Goal: Information Seeking & Learning: Learn about a topic

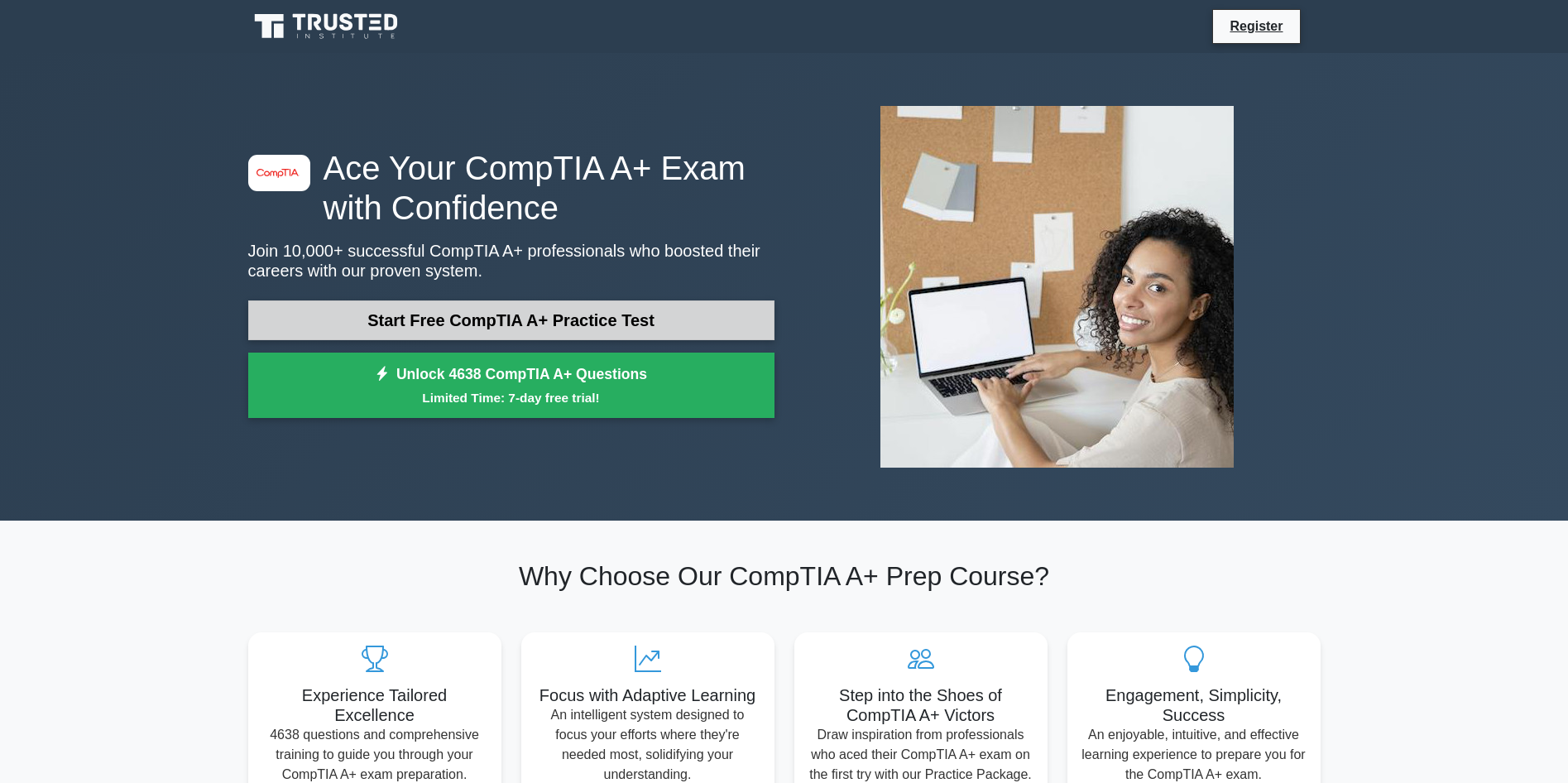
click at [412, 320] on link "Start Free CompTIA A+ Practice Test" at bounding box center [512, 320] width 526 height 40
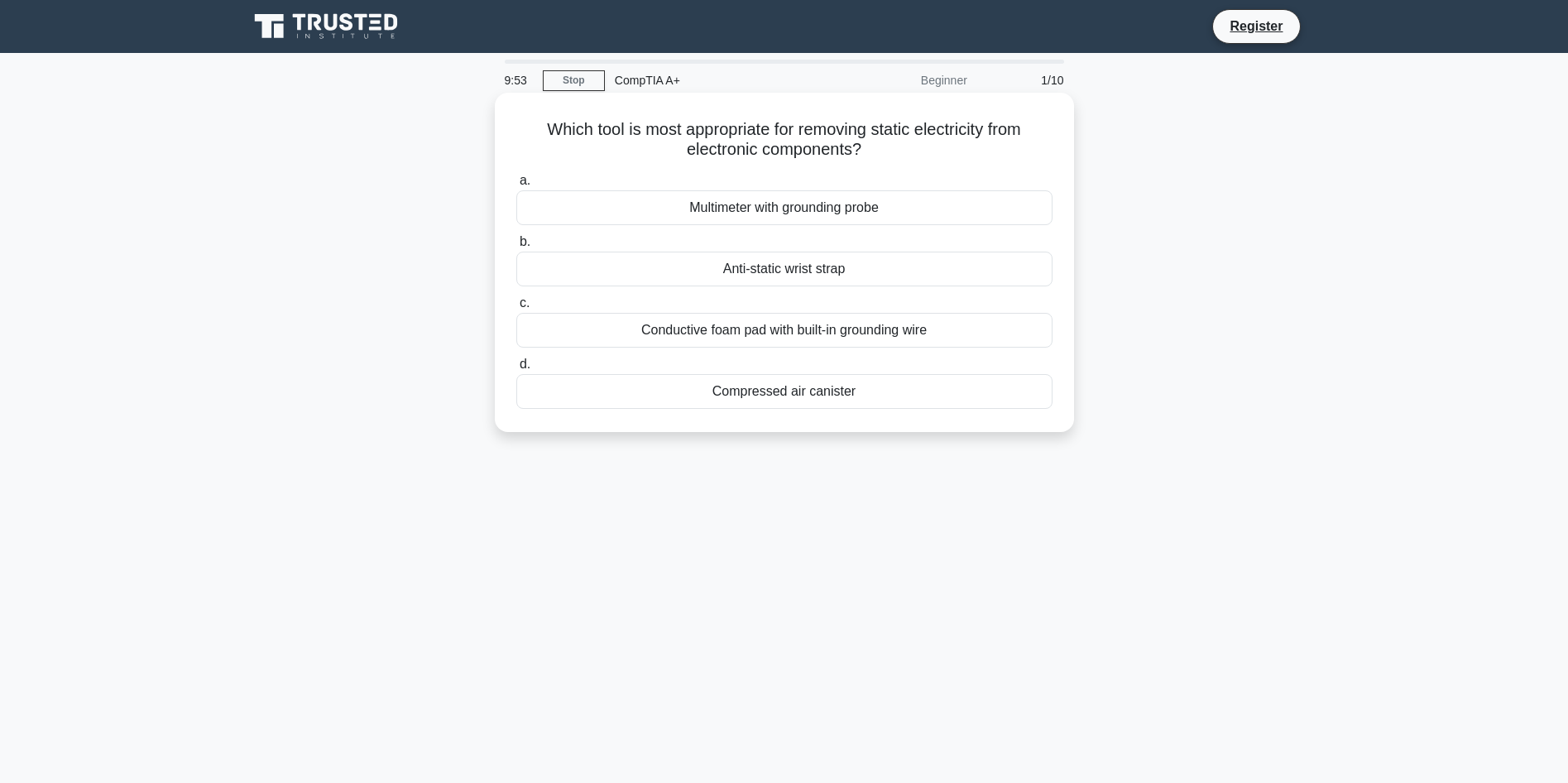
click at [990, 272] on div "Anti-static wrist strap" at bounding box center [784, 268] width 536 height 34
click at [516, 247] on input "b. Anti-static wrist strap" at bounding box center [516, 242] width 0 height 11
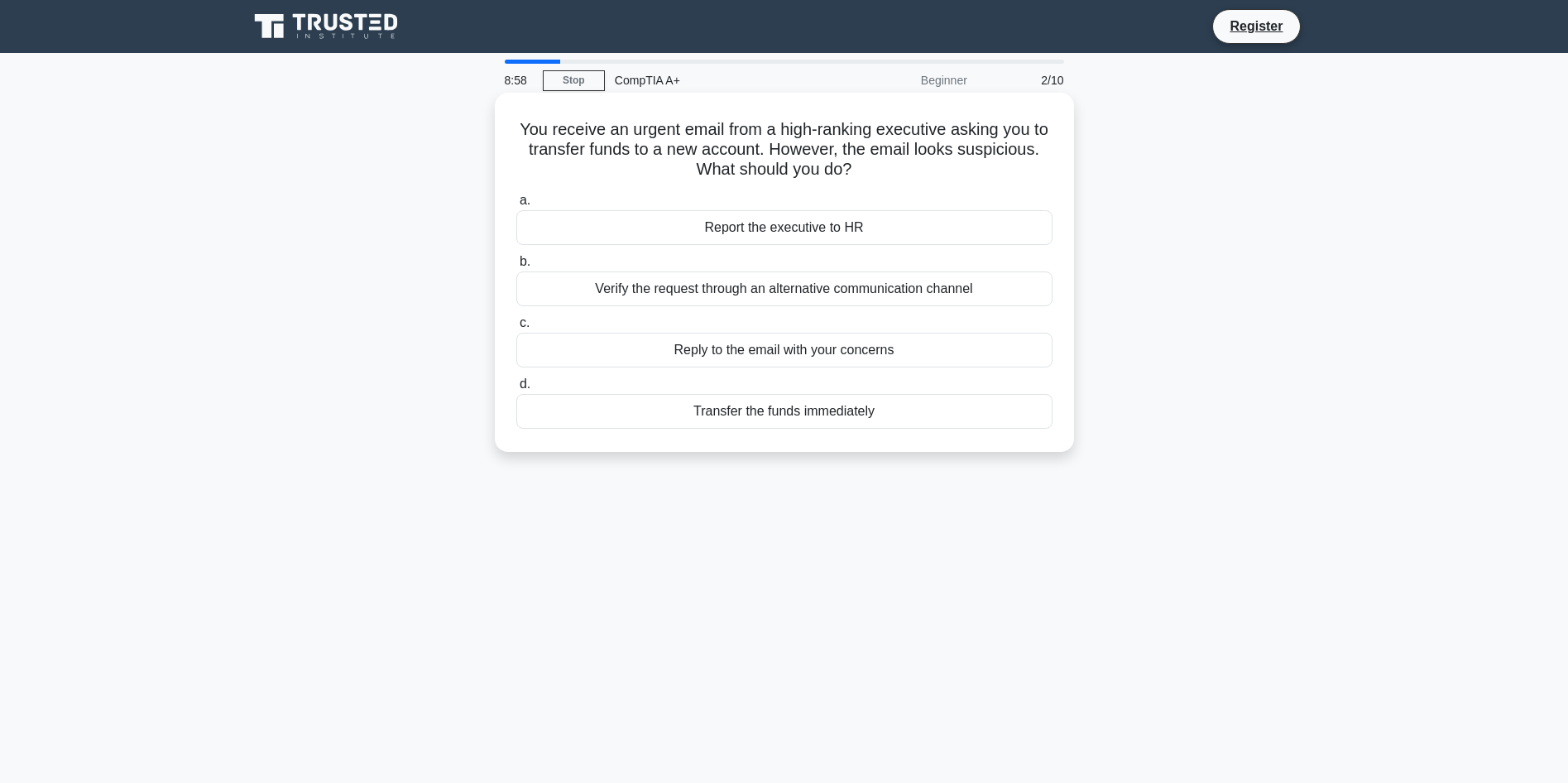
click at [746, 293] on div "Verify the request through an alternative communication channel" at bounding box center [784, 288] width 536 height 34
click at [516, 267] on input "b. Verify the request through an alternative communication channel" at bounding box center [516, 262] width 0 height 11
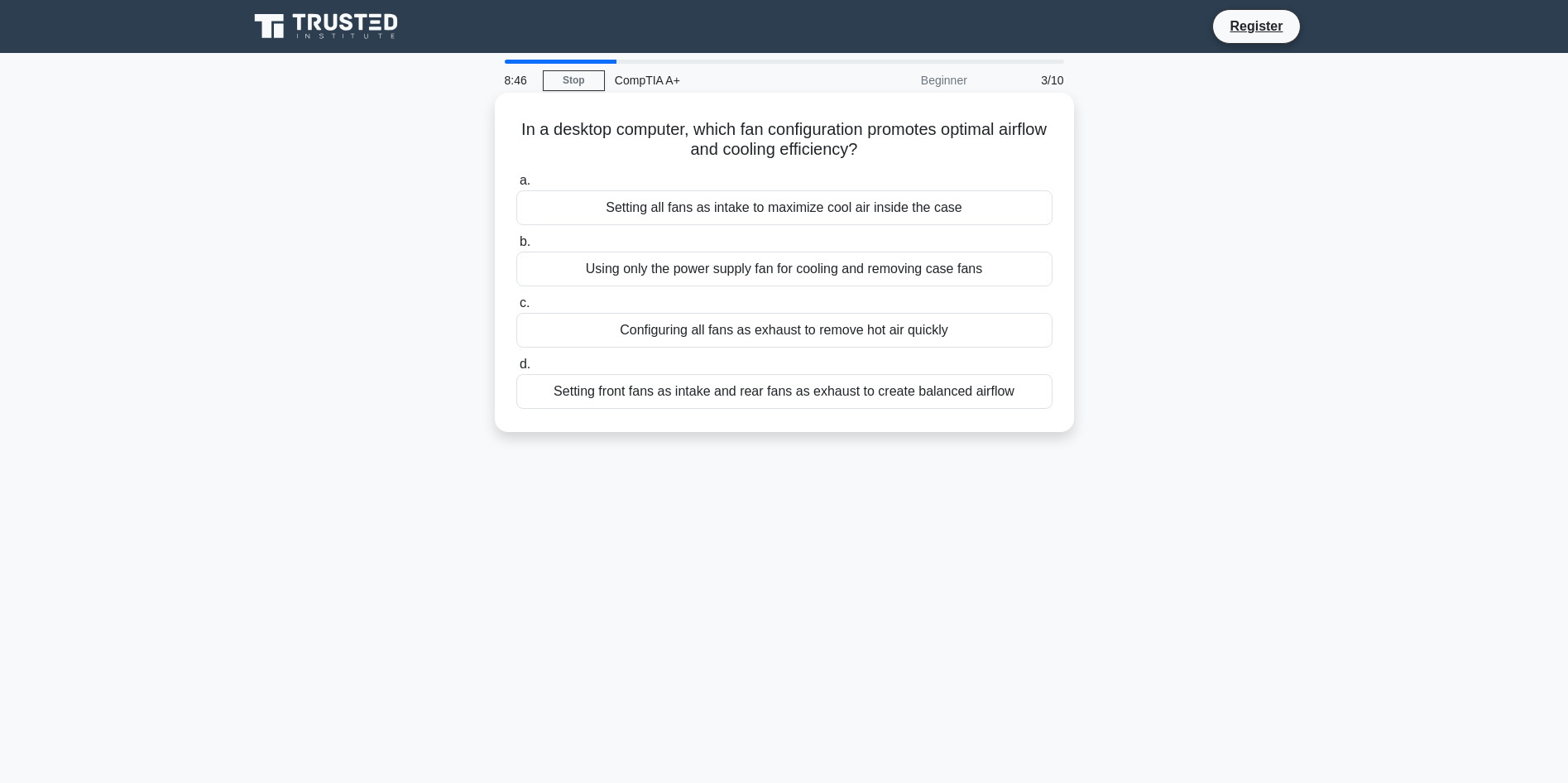
click at [601, 398] on div "Setting front fans as intake and rear fans as exhaust to create balanced airflow" at bounding box center [784, 391] width 536 height 34
click at [516, 370] on input "d. Setting front fans as intake and rear fans as exhaust to create balanced air…" at bounding box center [516, 365] width 0 height 11
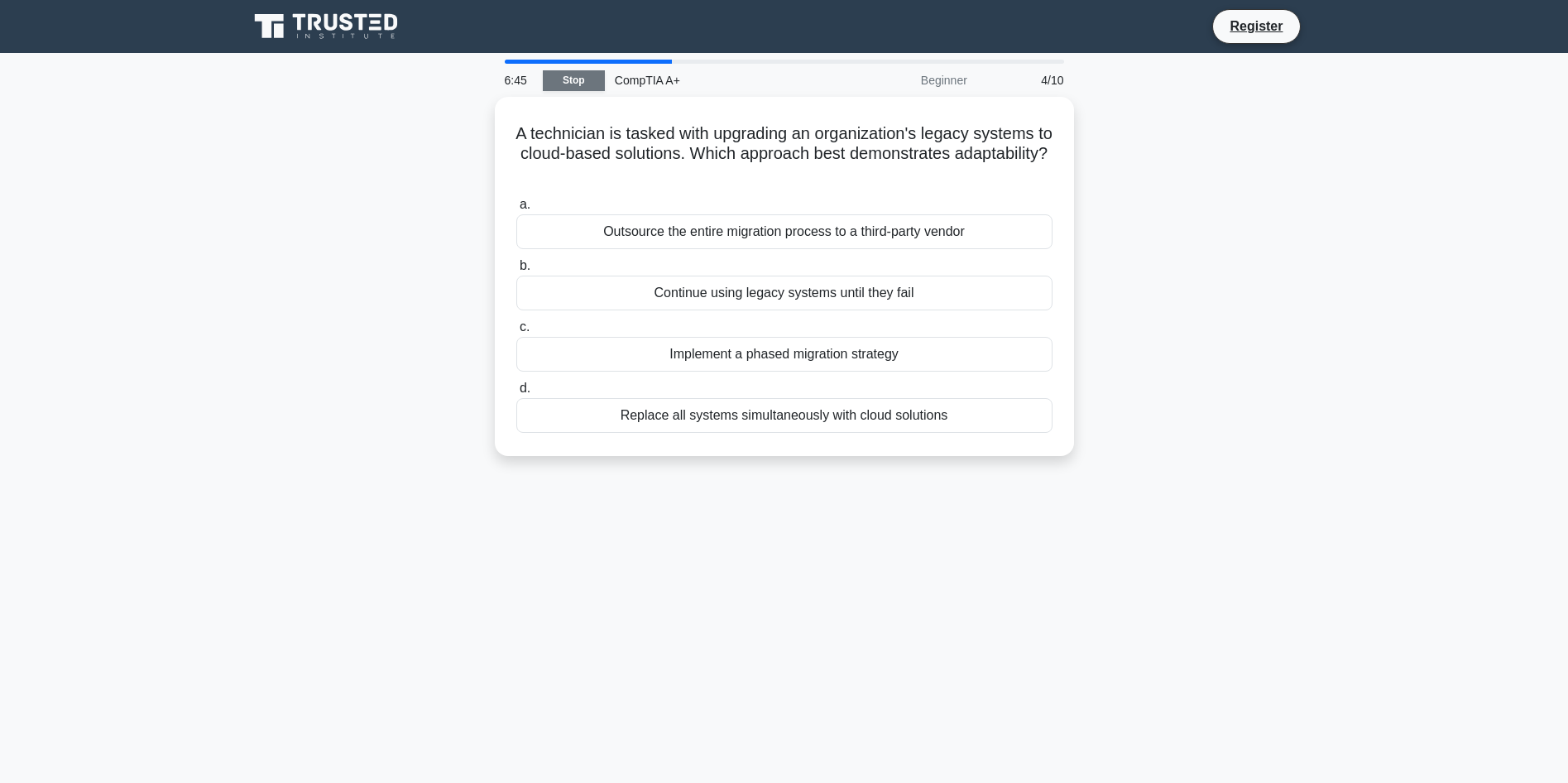
click at [581, 75] on link "Stop" at bounding box center [574, 81] width 62 height 20
